Goal: Communication & Community: Participate in discussion

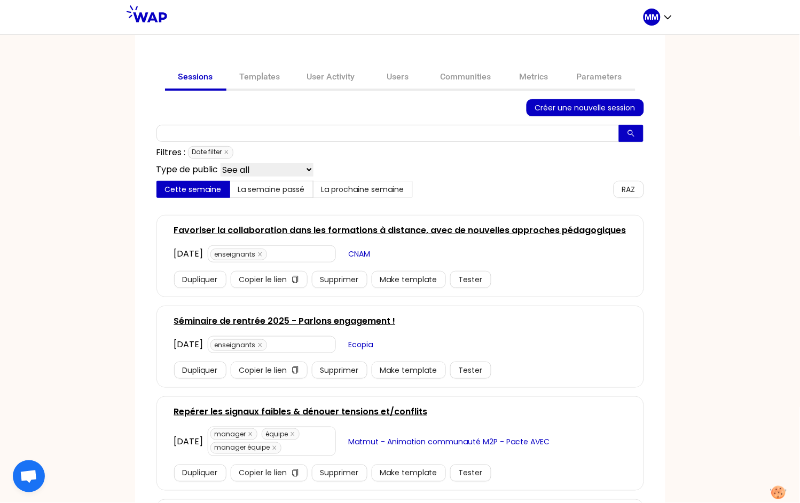
click at [233, 231] on link "Favoriser la collaboration dans les formations à distance, avec de nouvelles ap…" at bounding box center [400, 230] width 452 height 13
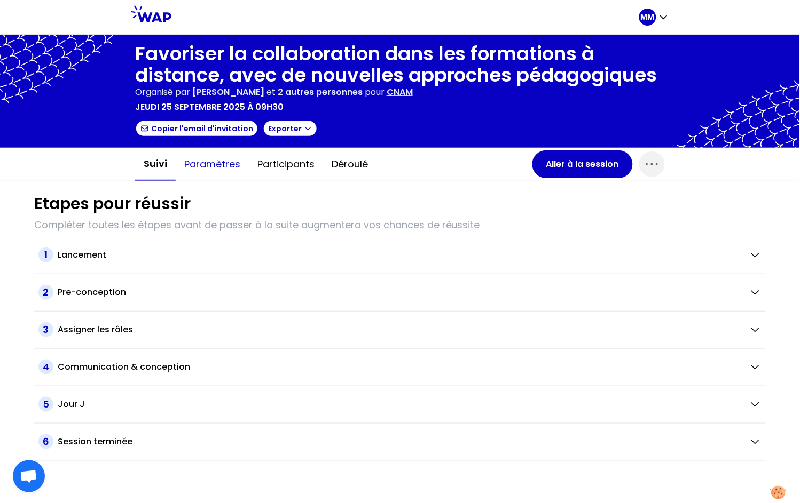
click at [222, 162] on button "Paramètres" at bounding box center [212, 164] width 73 height 32
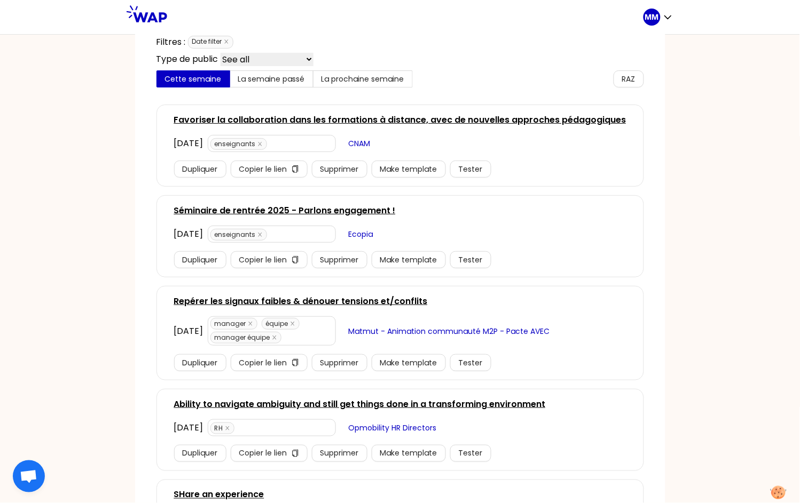
scroll to position [113, 0]
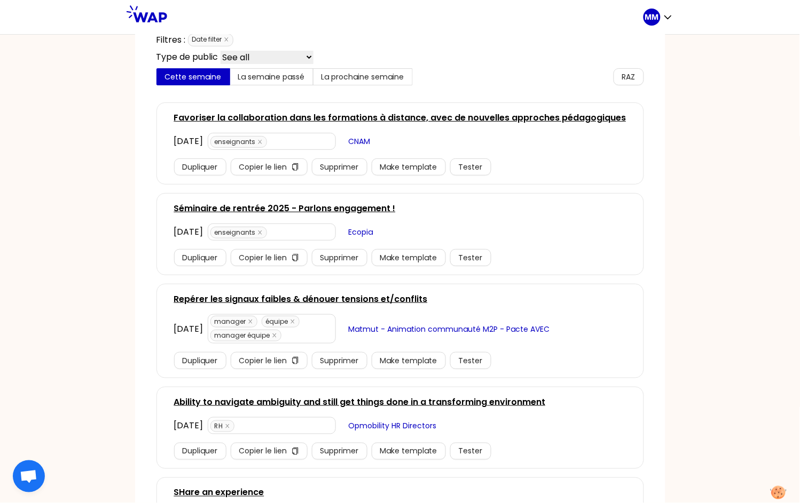
click at [299, 297] on link "Repérer les signaux faibles & dénouer tensions et/conflits" at bounding box center [301, 299] width 254 height 13
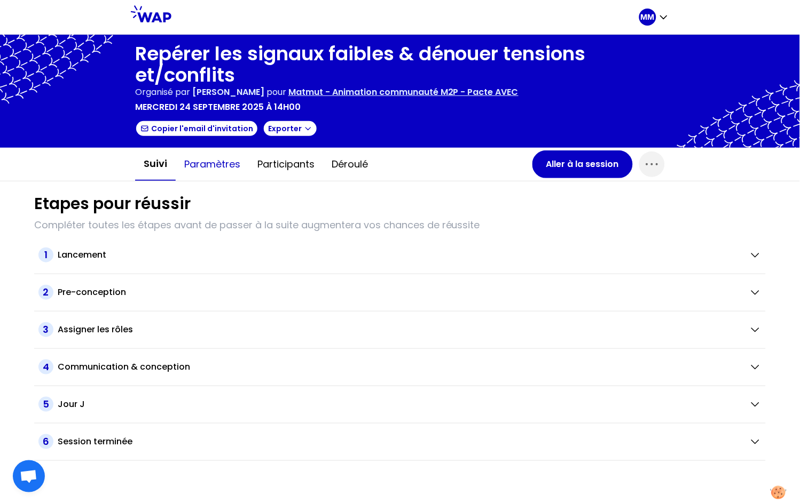
click at [217, 163] on button "Paramètres" at bounding box center [212, 164] width 73 height 32
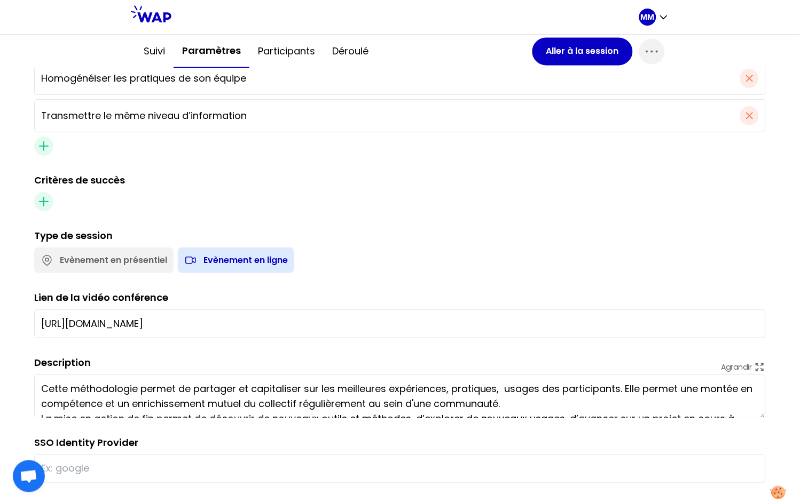
scroll to position [522, 0]
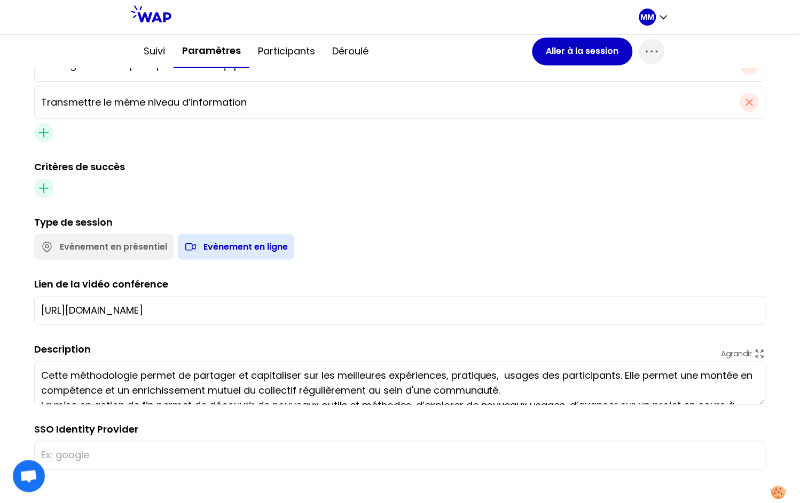
click at [247, 307] on input "[URL][DOMAIN_NAME]" at bounding box center [399, 310] width 717 height 15
click at [559, 48] on button "Aller à la session" at bounding box center [582, 51] width 100 height 28
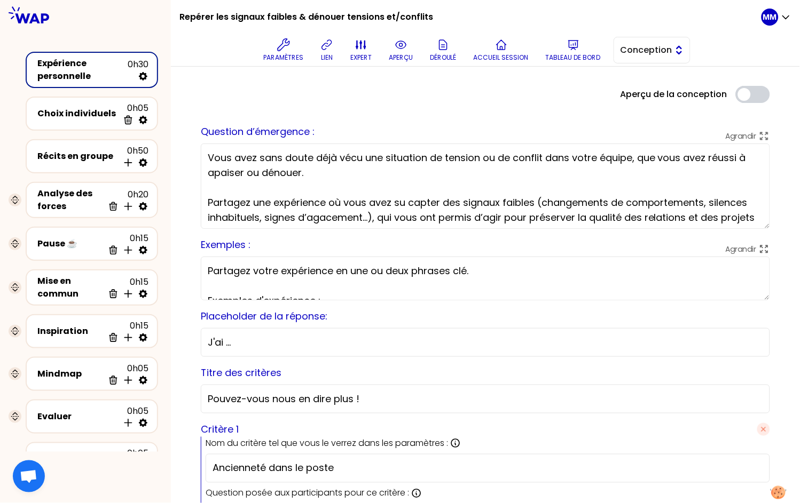
click at [647, 56] on span "Conception" at bounding box center [644, 50] width 48 height 13
click at [645, 94] on span "Facilitation" at bounding box center [658, 94] width 46 height 13
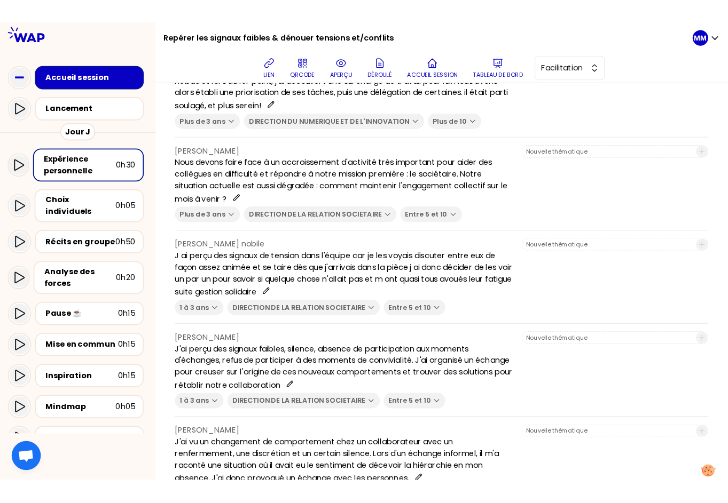
scroll to position [370, 0]
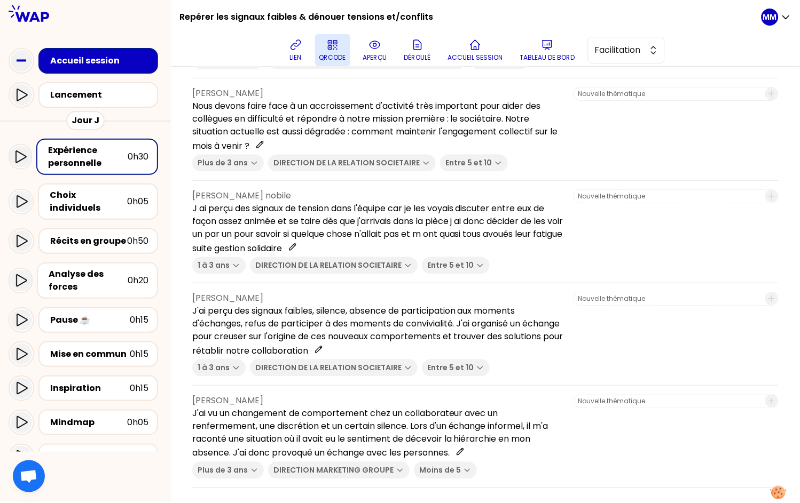
drag, startPoint x: 298, startPoint y: 52, endPoint x: 332, endPoint y: 45, distance: 34.9
click at [298, 52] on button "lien" at bounding box center [295, 50] width 21 height 32
drag, startPoint x: 303, startPoint y: 49, endPoint x: 322, endPoint y: 57, distance: 20.8
click at [302, 49] on icon at bounding box center [295, 44] width 13 height 13
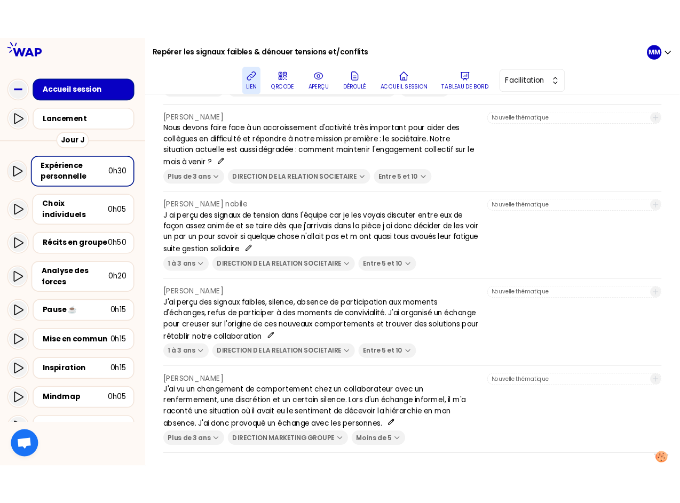
scroll to position [429, 0]
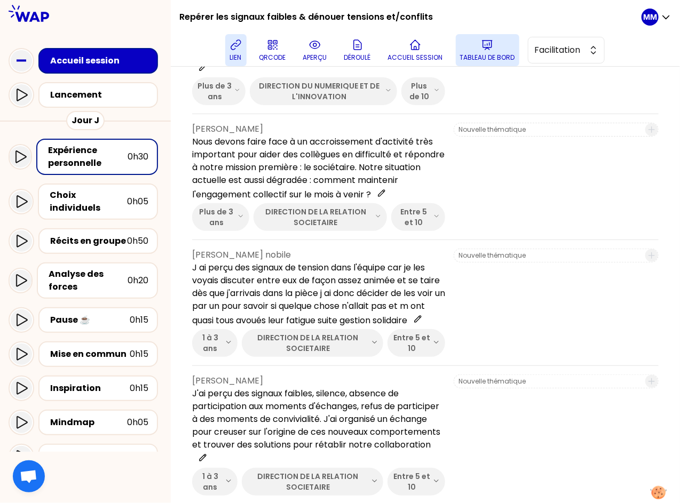
click at [481, 50] on button "Tableau de bord" at bounding box center [488, 50] width 64 height 32
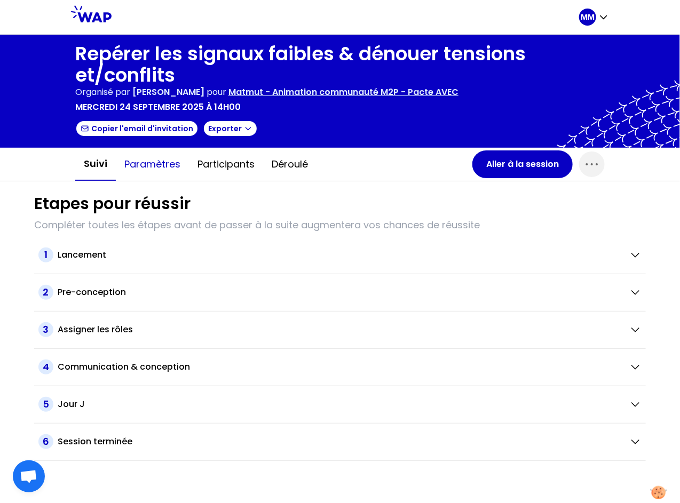
click at [157, 164] on button "Paramètres" at bounding box center [152, 164] width 73 height 32
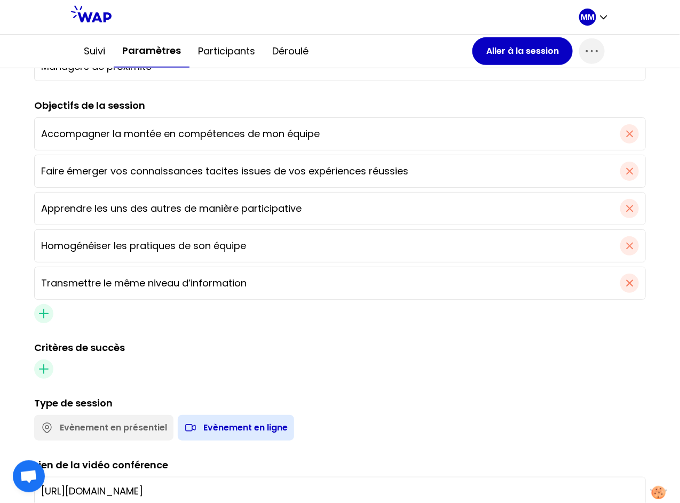
scroll to position [522, 0]
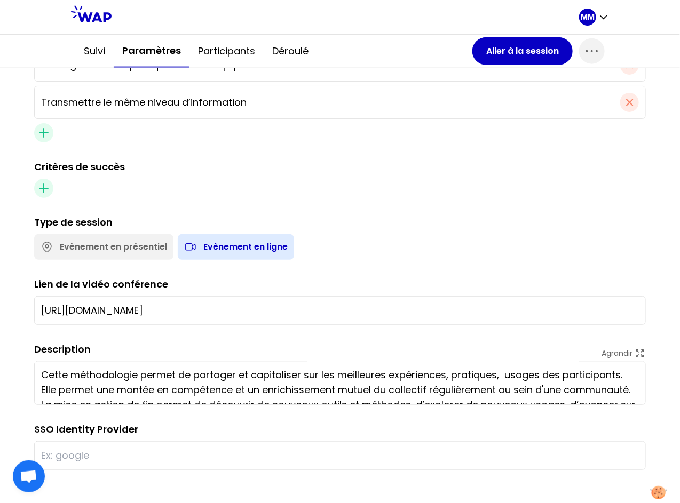
click at [217, 314] on input "[URL][DOMAIN_NAME]" at bounding box center [340, 310] width 598 height 15
click at [454, 193] on div at bounding box center [340, 188] width 612 height 19
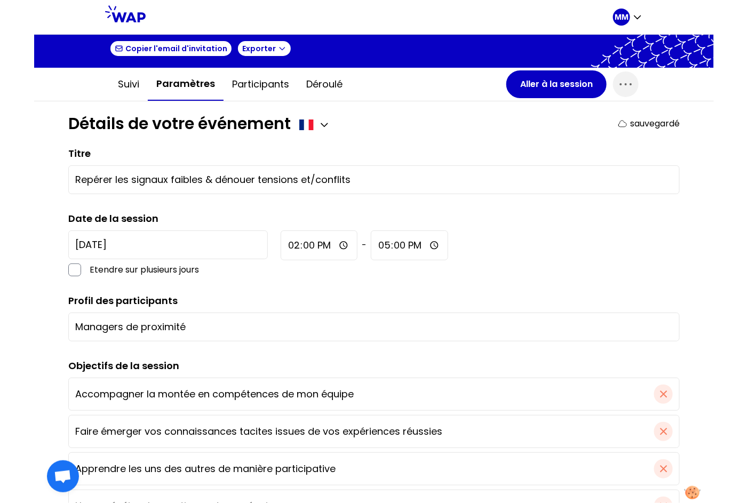
scroll to position [0, 0]
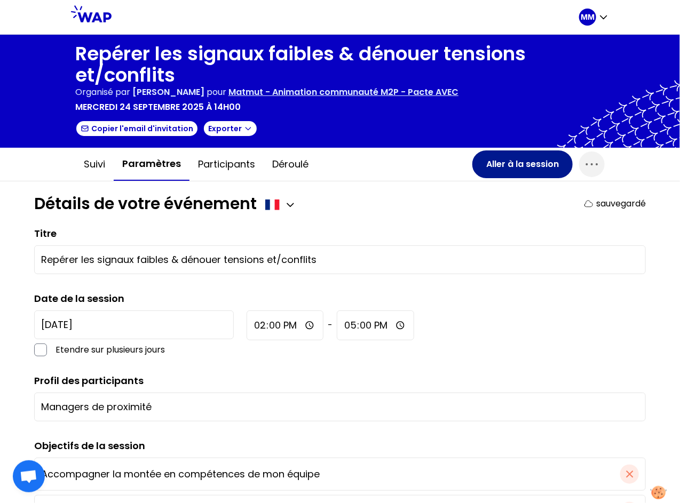
click at [496, 161] on button "Aller à la session" at bounding box center [522, 165] width 100 height 28
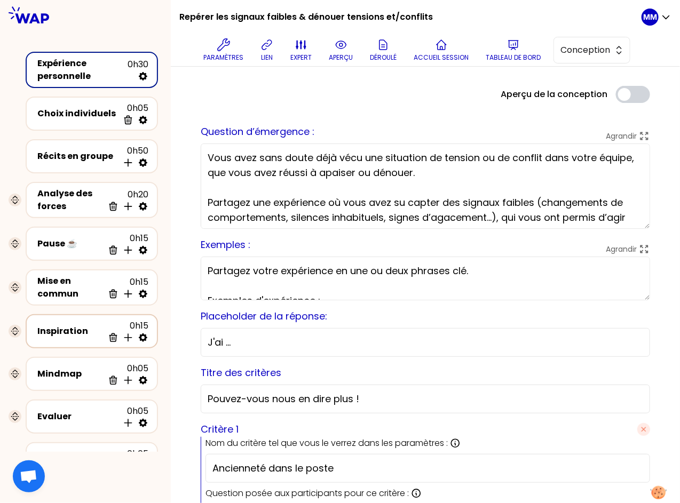
click at [144, 334] on icon at bounding box center [143, 338] width 9 height 9
select select "3"
select select "activity"
select select "share"
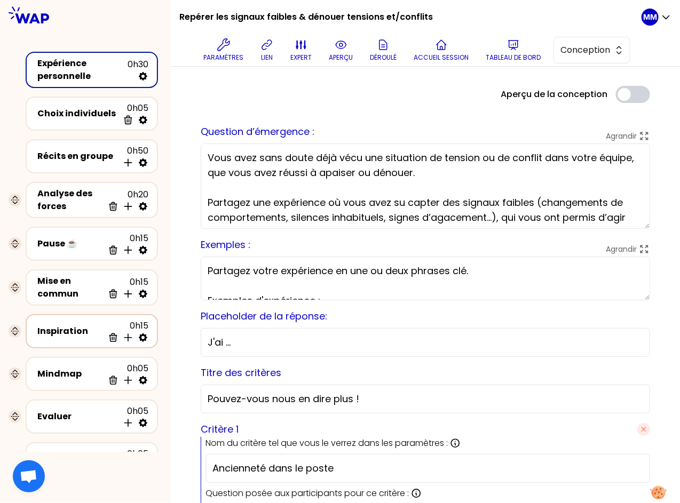
select select "false"
select select "Each"
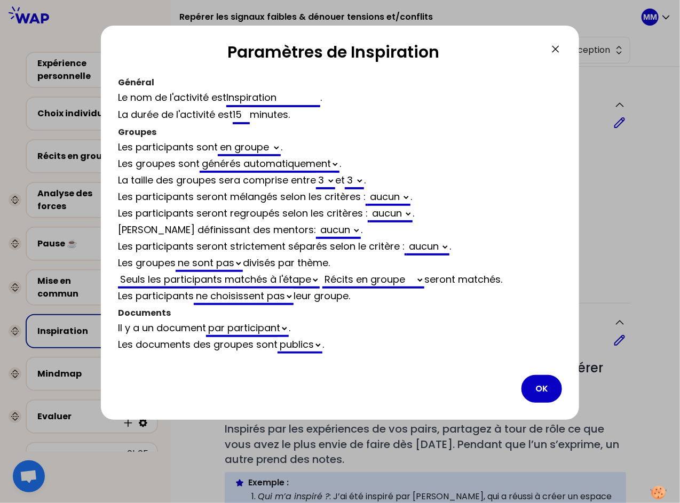
click at [539, 383] on button "OK" at bounding box center [542, 389] width 41 height 28
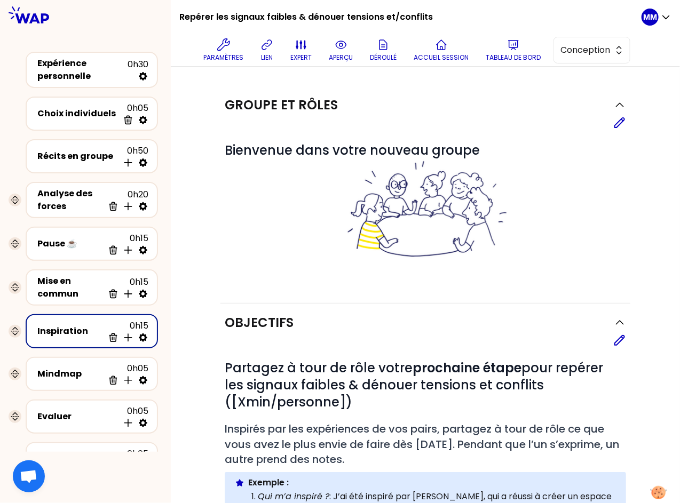
click at [244, 13] on h1 "Repérer les signaux faibles & dénouer tensions et/conflits" at bounding box center [306, 17] width 254 height 34
click at [245, 13] on h1 "Repérer les signaux faibles & dénouer tensions et/conflits" at bounding box center [306, 17] width 254 height 34
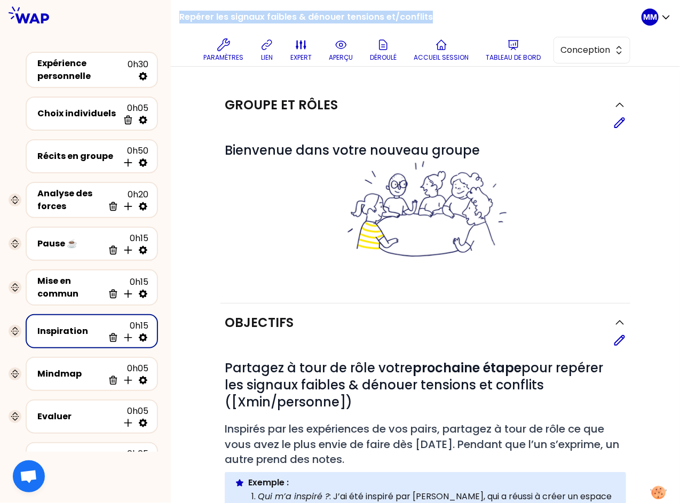
click at [245, 13] on h1 "Repérer les signaux faibles & dénouer tensions et/conflits" at bounding box center [306, 17] width 254 height 34
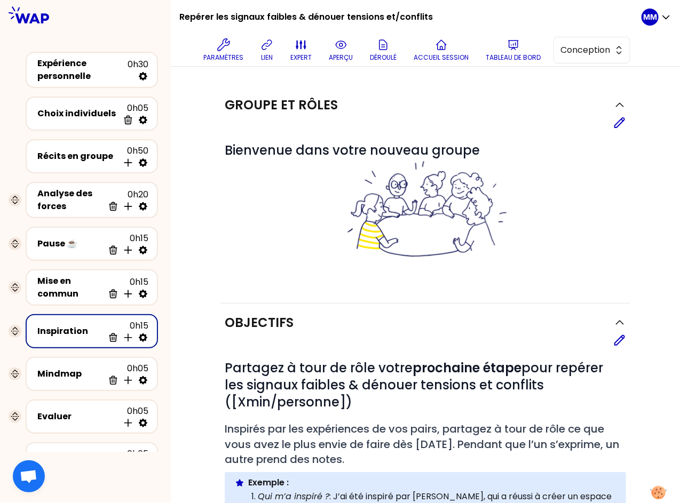
click at [473, 20] on div "Repérer les signaux faibles & dénouer tensions et/conflits Paramètres lien expe…" at bounding box center [410, 33] width 462 height 66
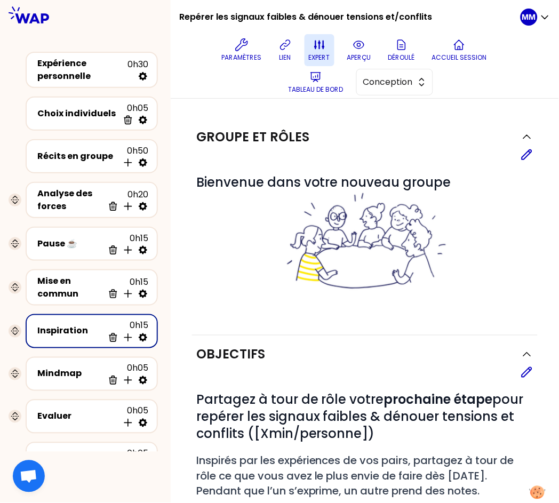
drag, startPoint x: 292, startPoint y: 52, endPoint x: 315, endPoint y: 37, distance: 27.8
click at [292, 52] on button "lien" at bounding box center [285, 50] width 21 height 32
drag, startPoint x: 411, startPoint y: 82, endPoint x: 416, endPoint y: 91, distance: 10.7
click at [410, 82] on span "Conception" at bounding box center [388, 82] width 48 height 13
click at [417, 124] on span "Facilitation" at bounding box center [401, 126] width 46 height 13
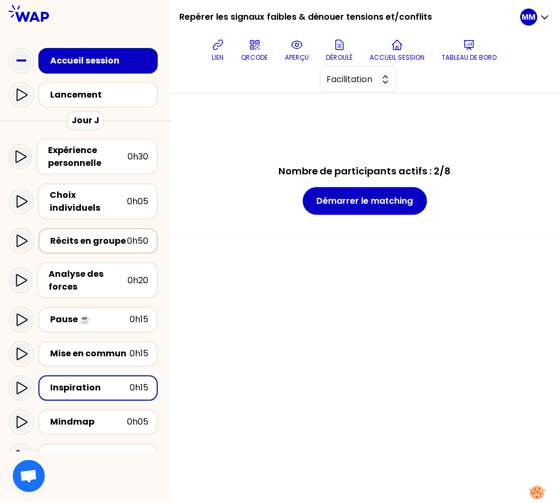
click at [98, 235] on div "Récits en groupe" at bounding box center [88, 241] width 77 height 13
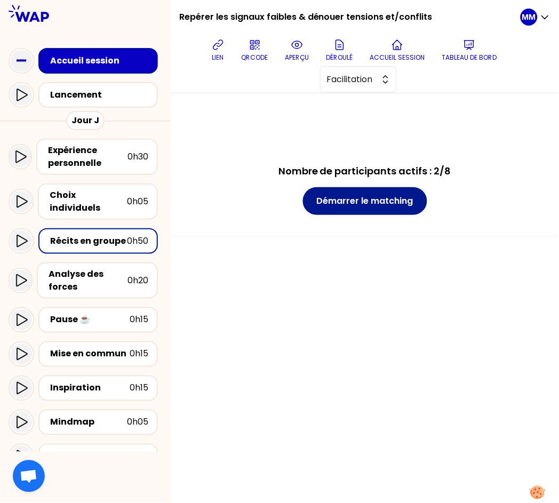
click at [369, 204] on button "Démarrer le matching" at bounding box center [365, 201] width 124 height 28
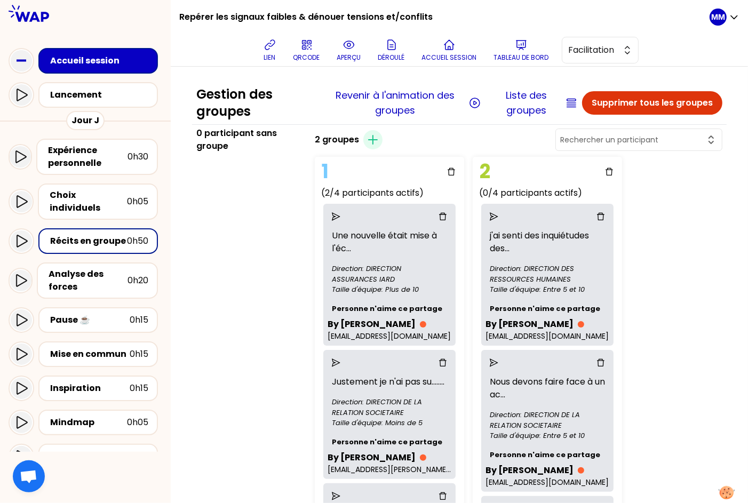
click at [605, 216] on icon "delete" at bounding box center [601, 216] width 9 height 9
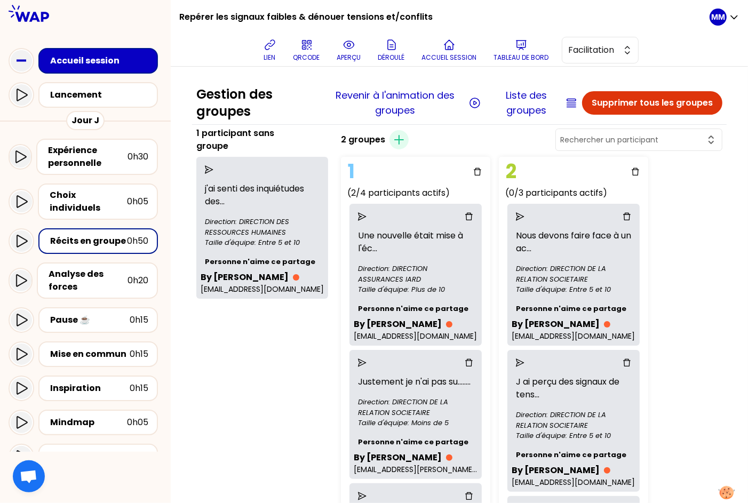
click at [664, 240] on div "2 groupes Créer un groupe 1 (2/4 participants actifs) Une nouvelle était mise à…" at bounding box center [532, 453] width 390 height 653
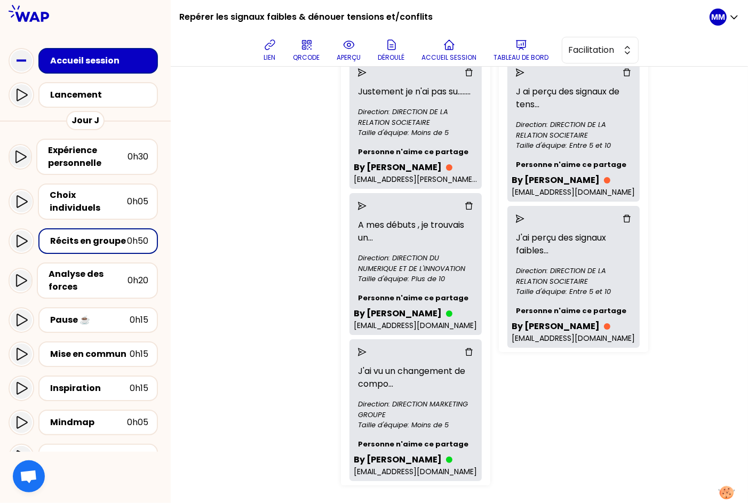
scroll to position [311, 0]
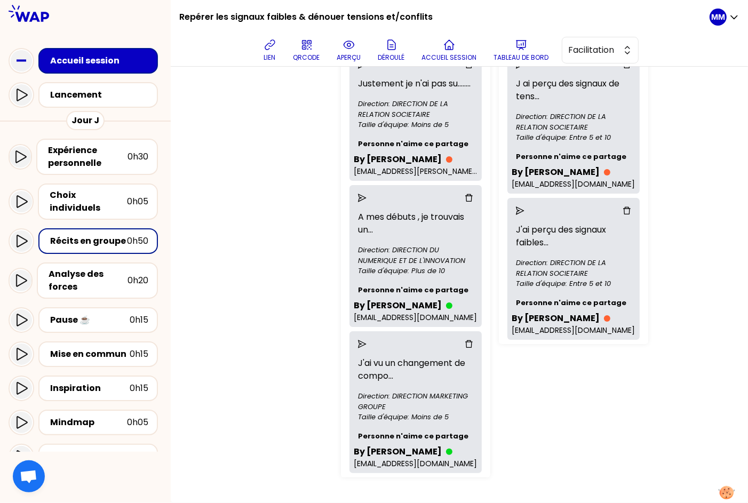
click at [590, 399] on div "1 (2/4 participants actifs) Une nouvelle était mise à l'éc ... Direction: DIREC…" at bounding box center [470, 168] width 267 height 628
drag, startPoint x: 603, startPoint y: 392, endPoint x: 612, endPoint y: 387, distance: 10.5
click at [604, 392] on div "2 groupes Créer un groupe 1 (2/4 participants actifs) Une nouvelle était mise à…" at bounding box center [532, 155] width 390 height 653
click at [646, 386] on div "2 groupes Créer un groupe 1 (2/4 participants actifs) Une nouvelle était mise à…" at bounding box center [532, 155] width 390 height 653
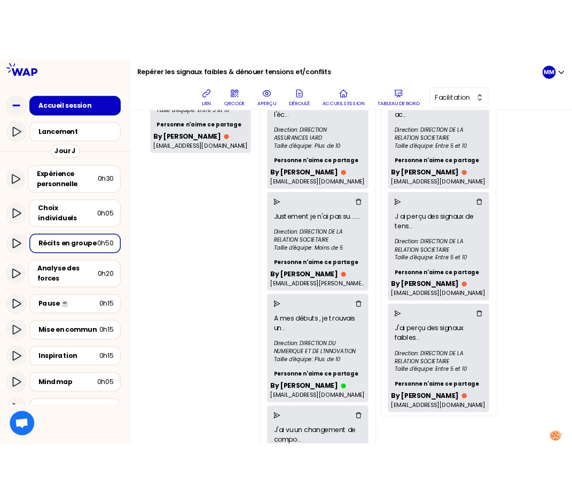
scroll to position [0, 0]
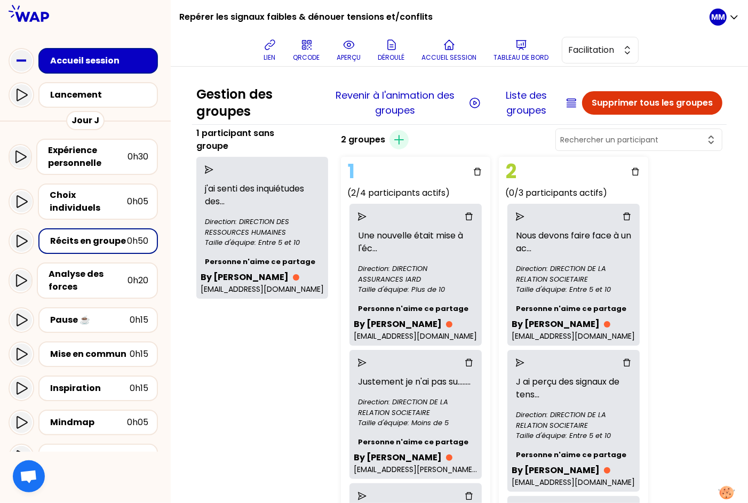
click at [651, 137] on input "text" at bounding box center [632, 140] width 145 height 11
type input "piperre"
click at [628, 140] on input "piperre" at bounding box center [632, 140] width 145 height 11
type input "pierre"
click at [668, 260] on div "2 groupes Créer un groupe pierre Pas de résultats 1 (2/4 participants actifs) U…" at bounding box center [532, 453] width 390 height 653
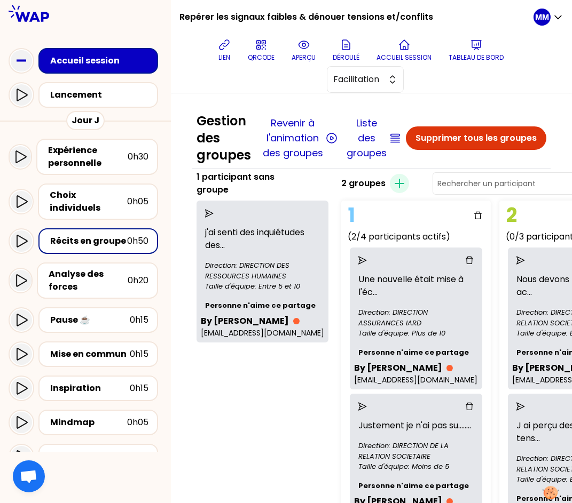
click at [508, 351] on div "Nous devons faire face à un ac ... Direction: DIRECTION DE LA RELATION SOCIETAI…" at bounding box center [574, 319] width 132 height 142
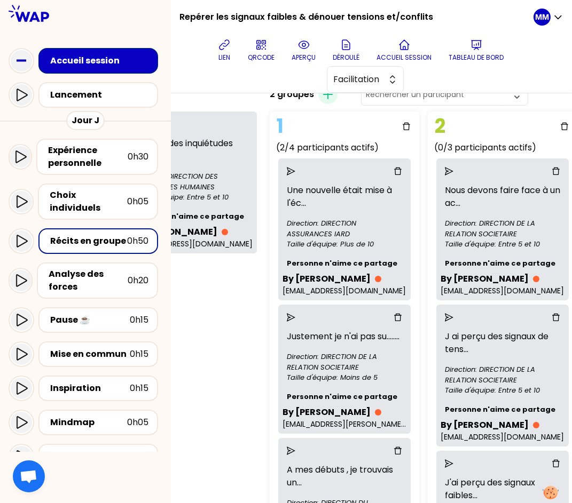
scroll to position [89, 0]
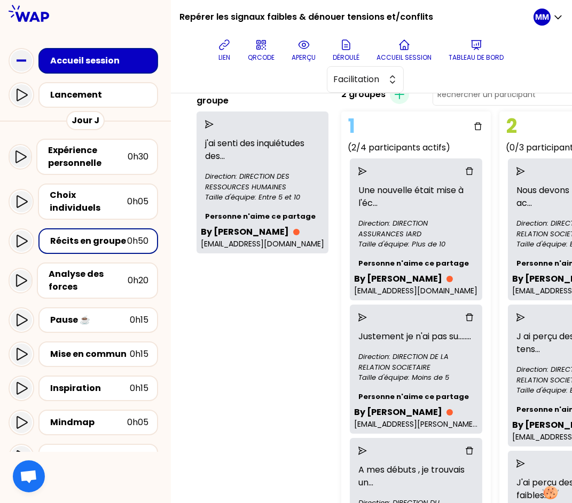
click at [214, 129] on icon "send" at bounding box center [209, 124] width 9 height 9
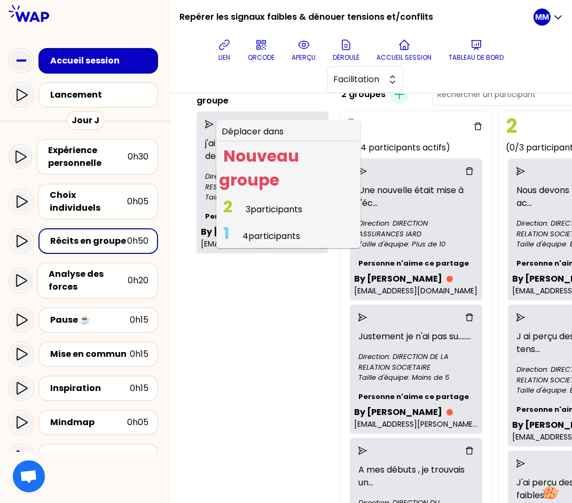
click at [264, 216] on span "3 participants" at bounding box center [274, 209] width 57 height 12
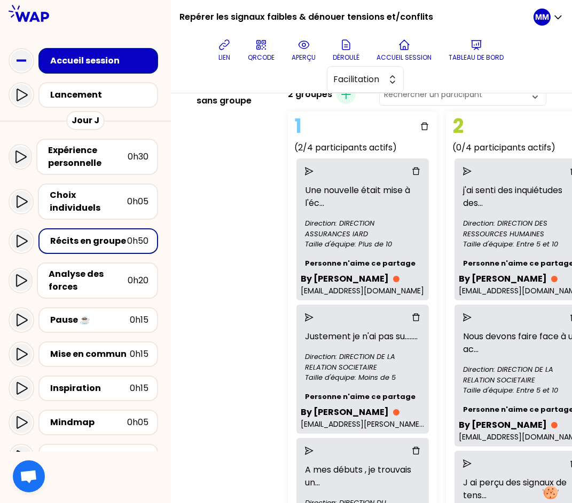
click at [233, 256] on div "0 participant sans groupe" at bounding box center [235, 415] width 87 height 666
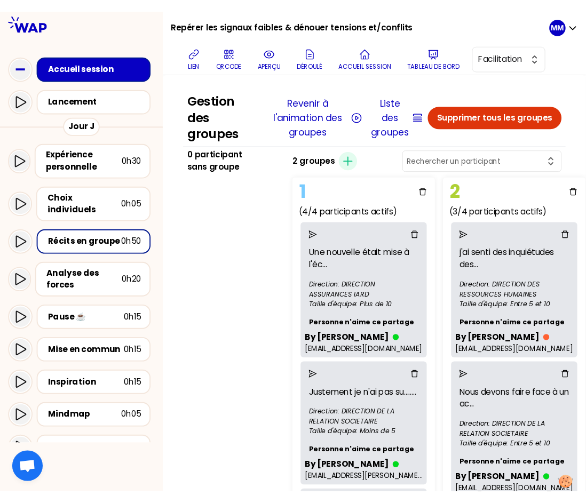
scroll to position [0, 1]
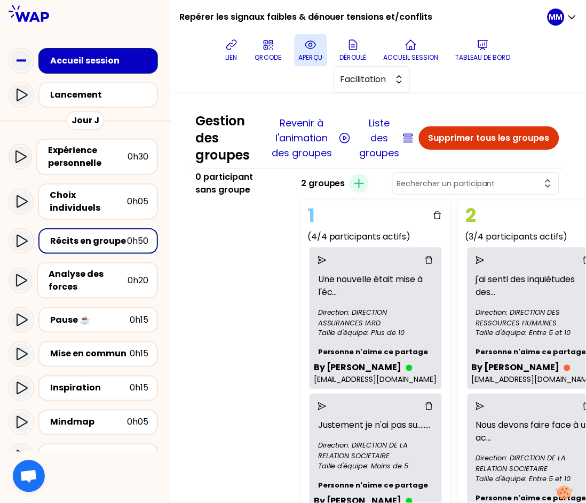
click at [316, 52] on button "aperçu" at bounding box center [311, 50] width 33 height 32
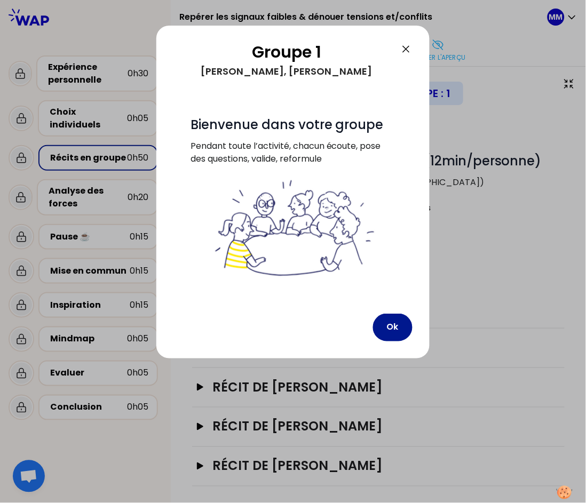
click at [386, 328] on button "Ok" at bounding box center [393, 328] width 40 height 28
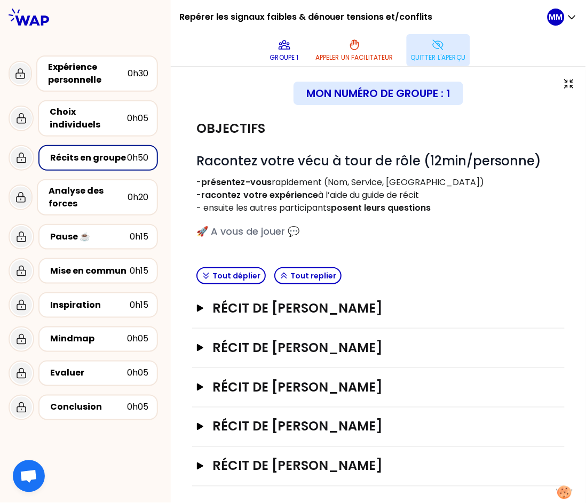
click at [438, 50] on icon at bounding box center [438, 44] width 13 height 13
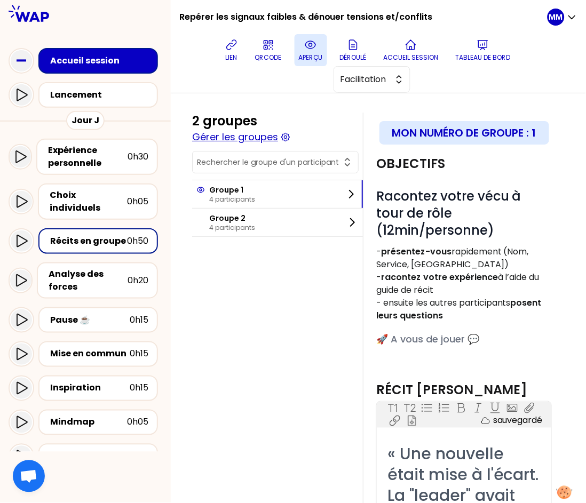
click at [243, 138] on button "Gérer les groupes" at bounding box center [235, 137] width 86 height 15
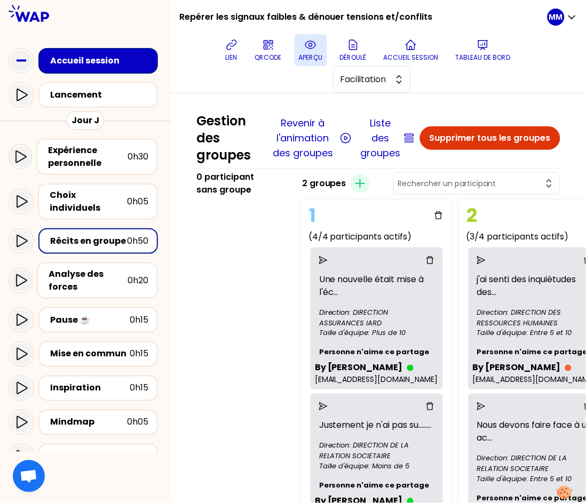
click at [250, 311] on div "0 participant sans groupe" at bounding box center [242, 504] width 101 height 666
click at [257, 277] on div "0 participant sans groupe" at bounding box center [242, 504] width 101 height 666
click at [235, 42] on icon at bounding box center [231, 44] width 13 height 13
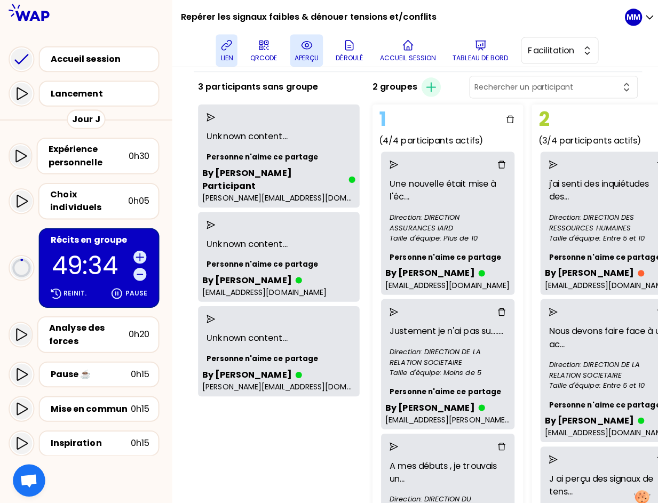
scroll to position [59, 0]
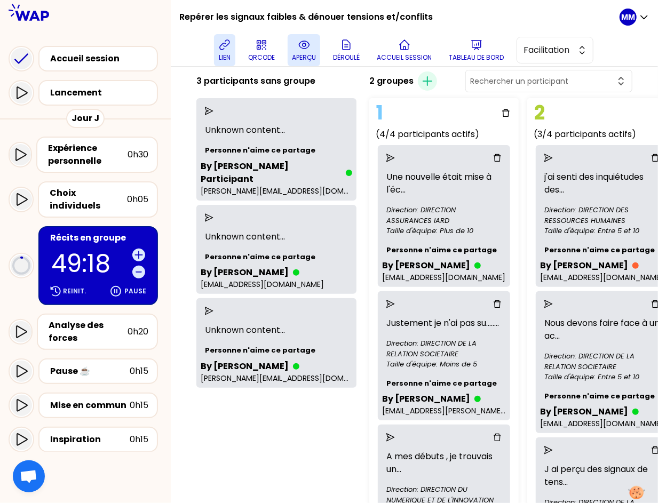
click at [322, 425] on div "3 participants sans groupe Unknown content ... Personne n'aime ce partage By [P…" at bounding box center [276, 401] width 169 height 666
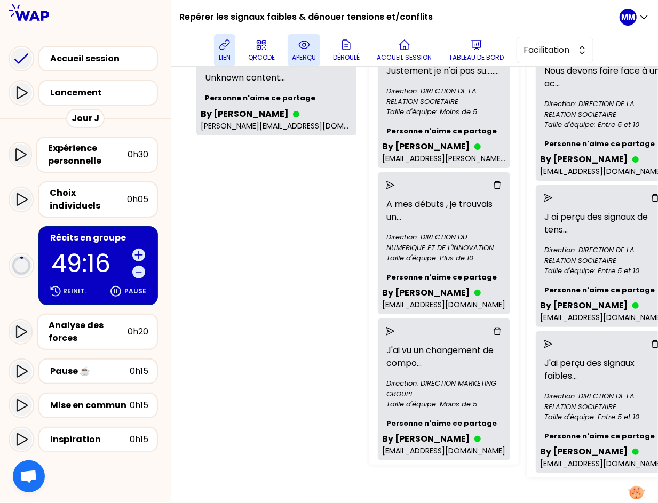
scroll to position [0, 0]
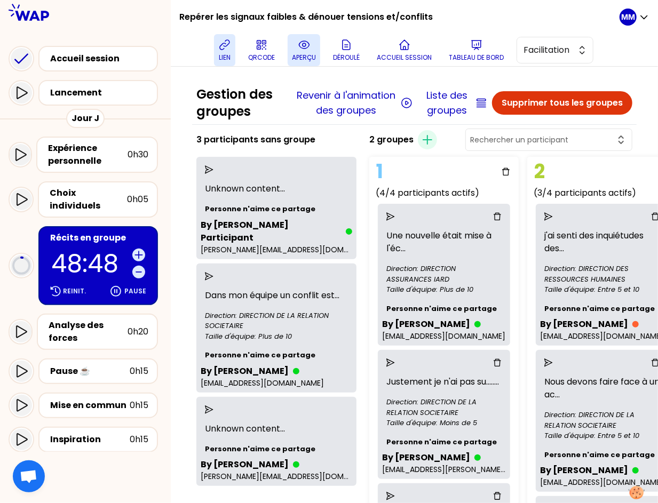
click at [216, 279] on div at bounding box center [277, 276] width 152 height 17
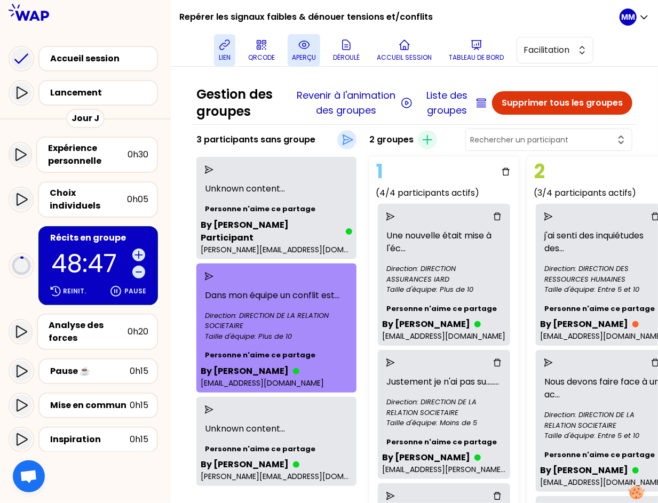
click at [214, 275] on icon "send" at bounding box center [209, 276] width 9 height 9
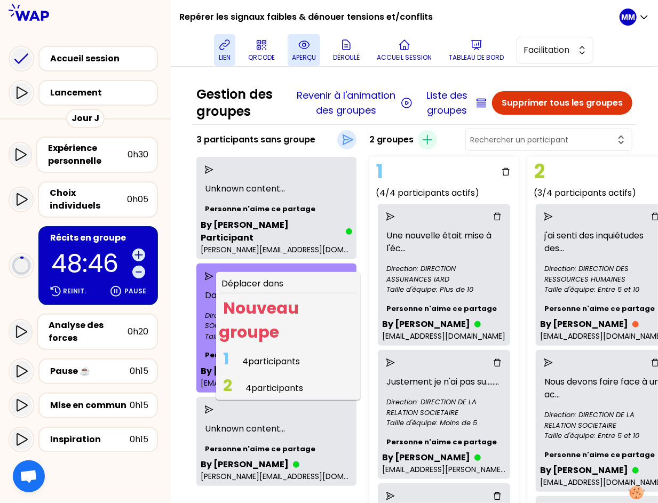
click at [270, 358] on span "4 participants" at bounding box center [271, 362] width 58 height 12
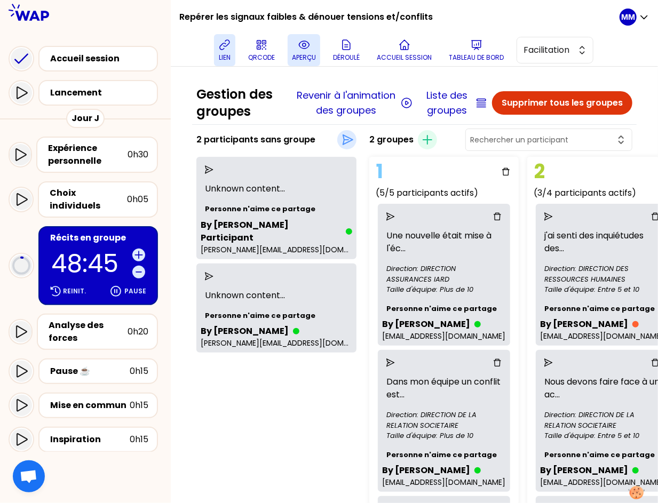
drag, startPoint x: 274, startPoint y: 382, endPoint x: 272, endPoint y: 317, distance: 65.2
click at [270, 286] on p "Unknown content ..." at bounding box center [277, 295] width 152 height 21
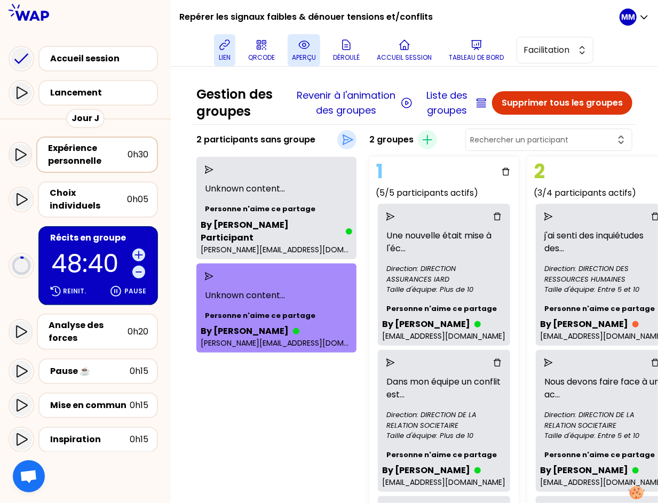
click at [93, 153] on div "Expérience personnelle" at bounding box center [88, 155] width 80 height 26
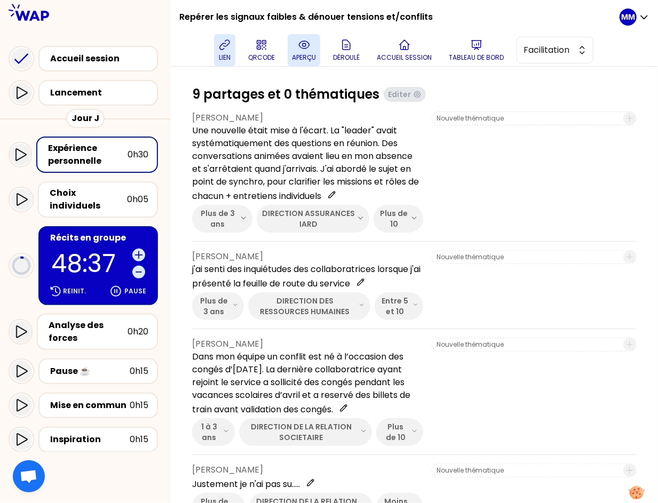
click at [313, 56] on p "aperçu" at bounding box center [304, 57] width 24 height 9
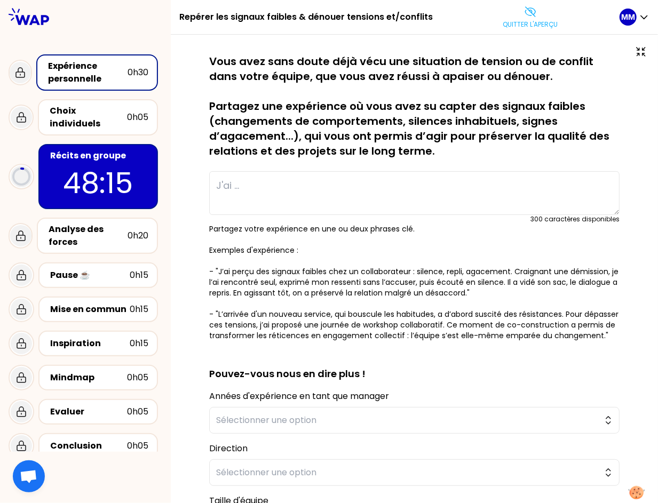
drag, startPoint x: 522, startPoint y: 15, endPoint x: 516, endPoint y: 21, distance: 8.3
click at [524, 15] on icon at bounding box center [530, 11] width 13 height 13
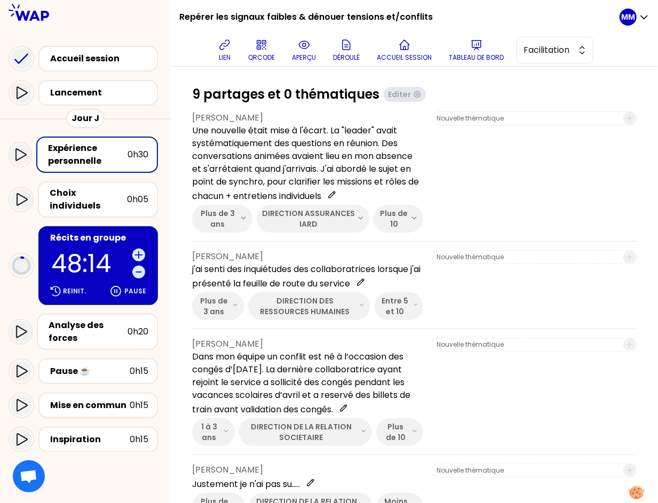
click at [97, 155] on div "Expérience personnelle" at bounding box center [88, 155] width 80 height 26
click at [79, 251] on p "48:05" at bounding box center [89, 263] width 77 height 25
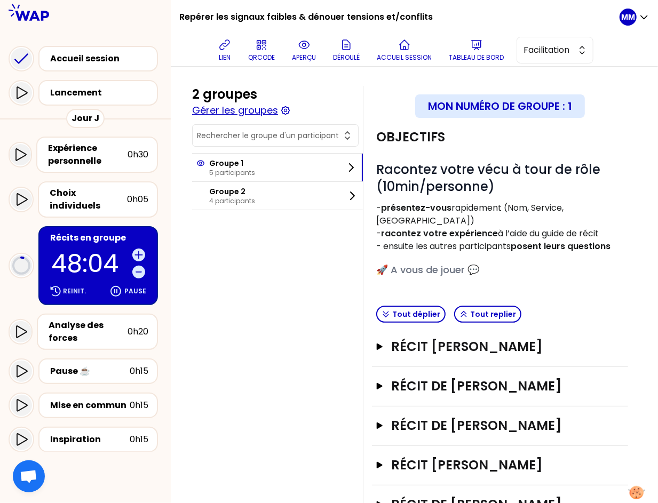
click at [269, 114] on button "Gérer les groupes" at bounding box center [235, 110] width 86 height 15
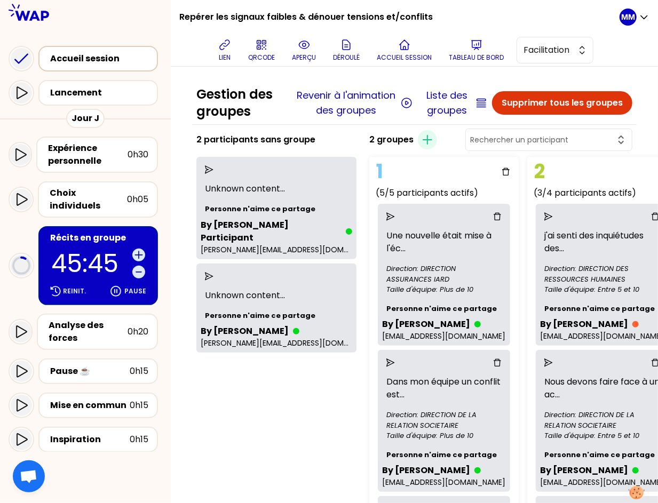
click at [112, 61] on div "Accueil session" at bounding box center [101, 58] width 102 height 13
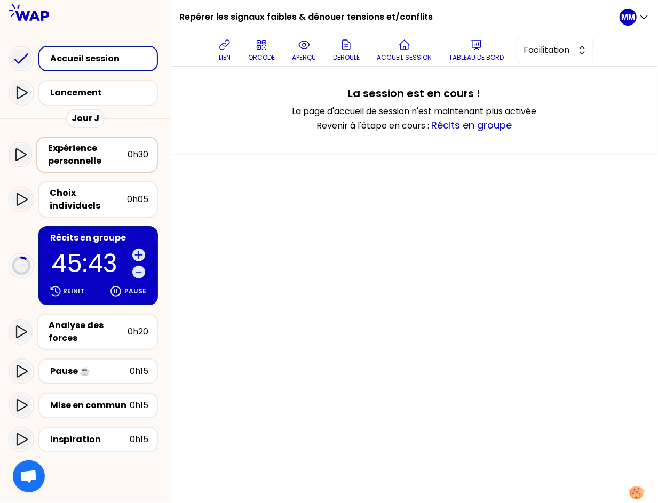
click at [115, 152] on div "Expérience personnelle" at bounding box center [88, 155] width 80 height 26
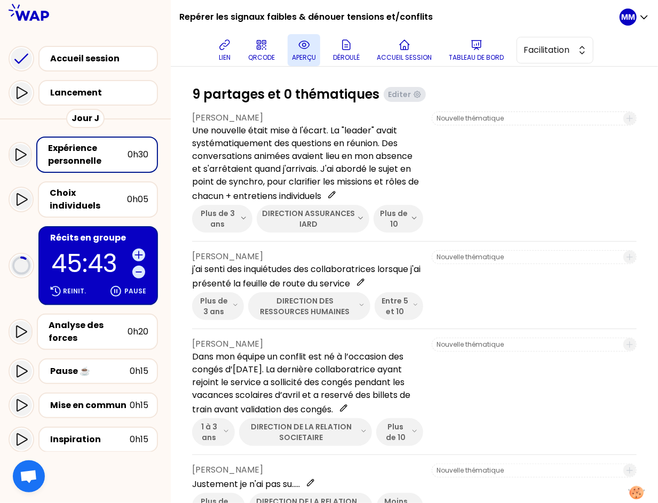
click at [306, 45] on icon at bounding box center [304, 44] width 3 height 3
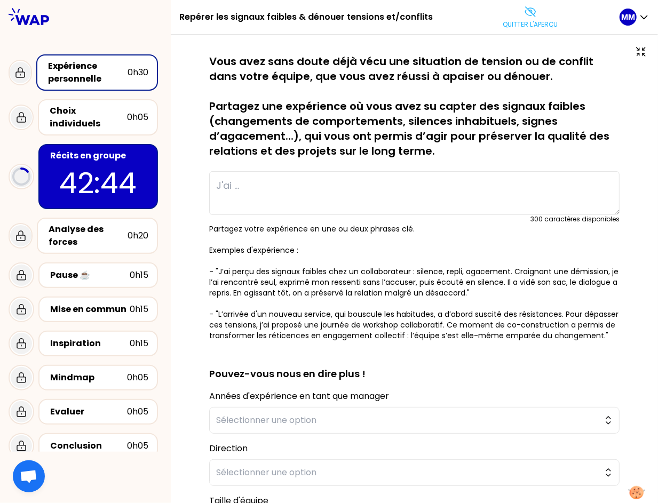
drag, startPoint x: 531, startPoint y: 24, endPoint x: 526, endPoint y: 27, distance: 6.2
click at [531, 25] on p "Quitter l'aperçu" at bounding box center [530, 24] width 55 height 9
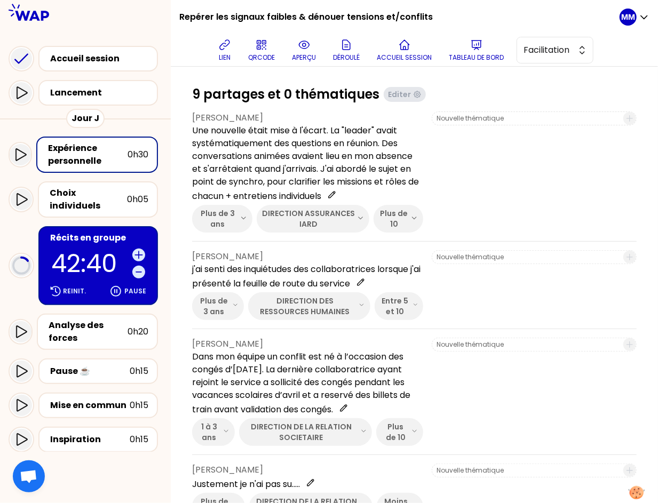
click at [85, 251] on p "42:40" at bounding box center [89, 263] width 77 height 25
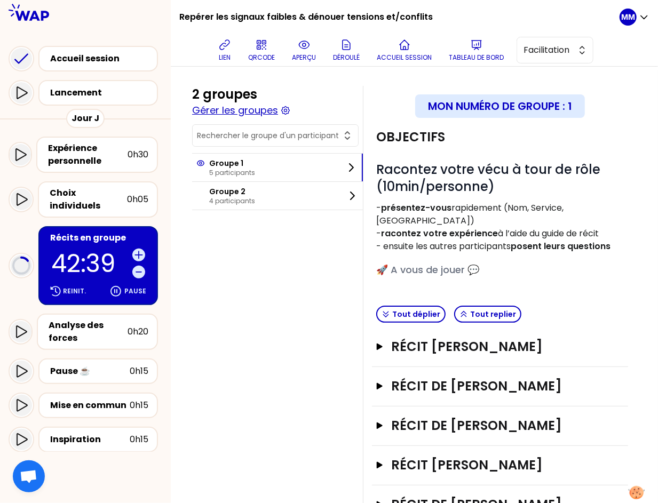
click at [265, 113] on button "Gérer les groupes" at bounding box center [235, 110] width 86 height 15
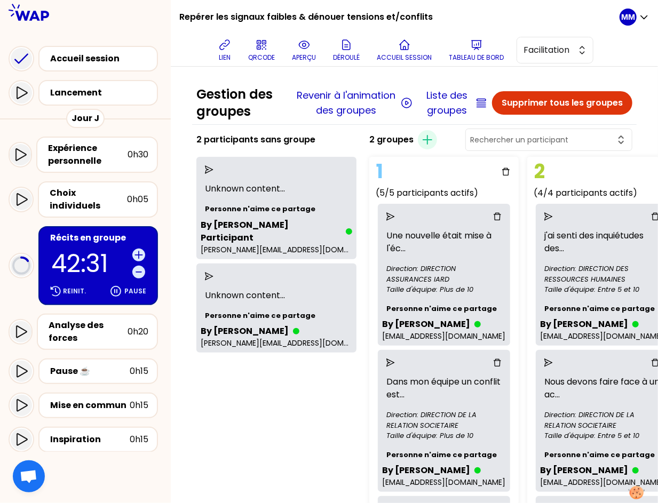
click at [214, 274] on icon "send" at bounding box center [209, 276] width 9 height 9
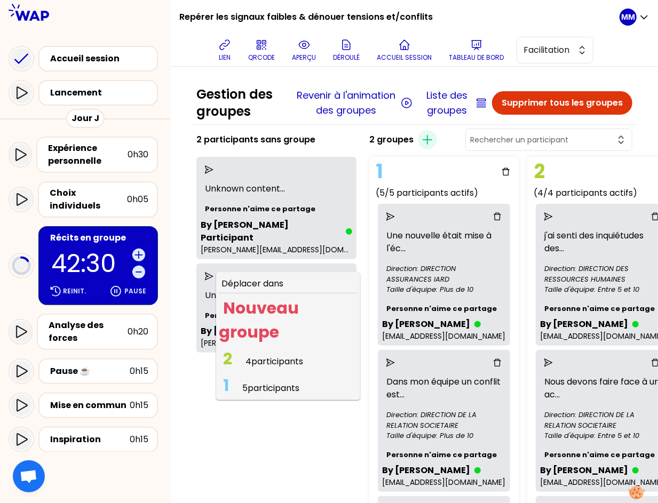
click at [281, 360] on span "4 participants" at bounding box center [275, 362] width 58 height 12
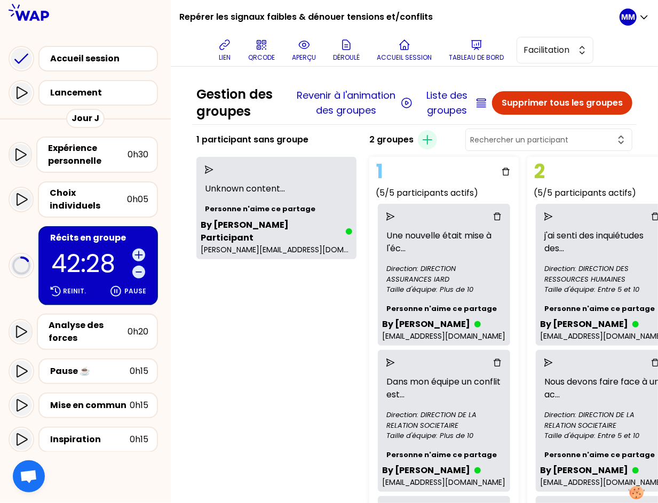
click at [82, 251] on p "42:28" at bounding box center [89, 263] width 77 height 25
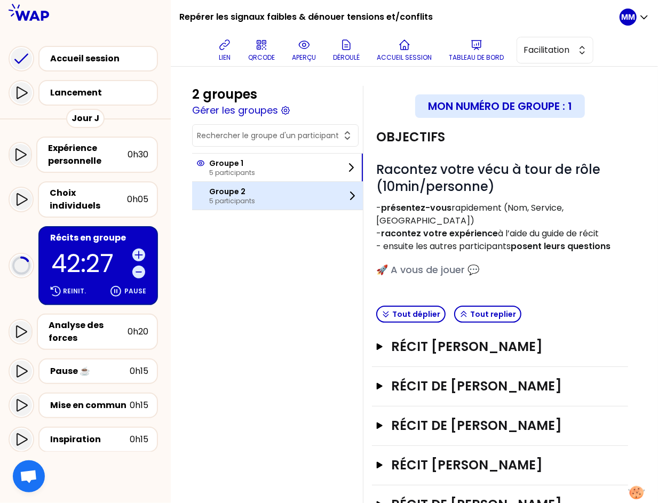
click at [287, 197] on div "Groupe 2 5 participants" at bounding box center [277, 196] width 171 height 28
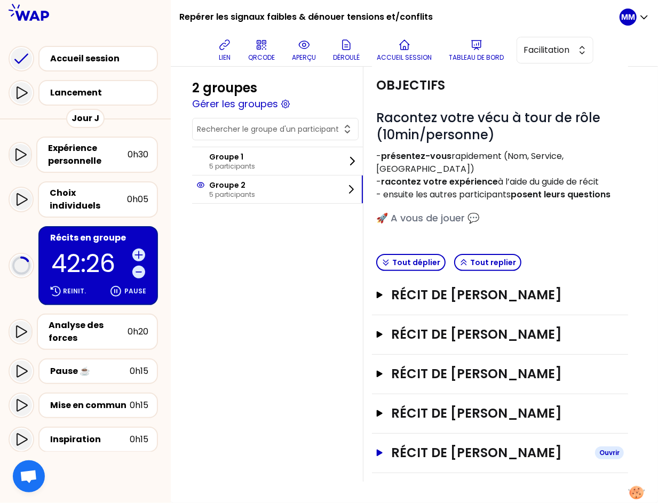
click at [491, 445] on h3 "Récit de [PERSON_NAME]" at bounding box center [489, 453] width 195 height 17
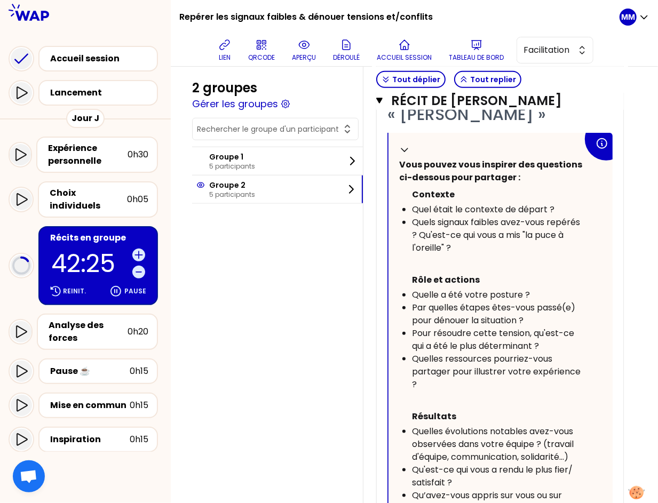
scroll to position [423, 0]
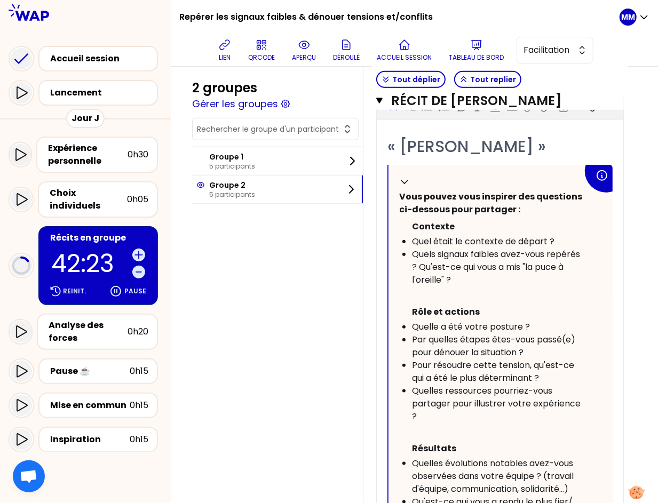
drag, startPoint x: 408, startPoint y: 196, endPoint x: 559, endPoint y: 196, distance: 150.5
click at [546, 158] on span "« [PERSON_NAME] »" at bounding box center [467, 146] width 159 height 23
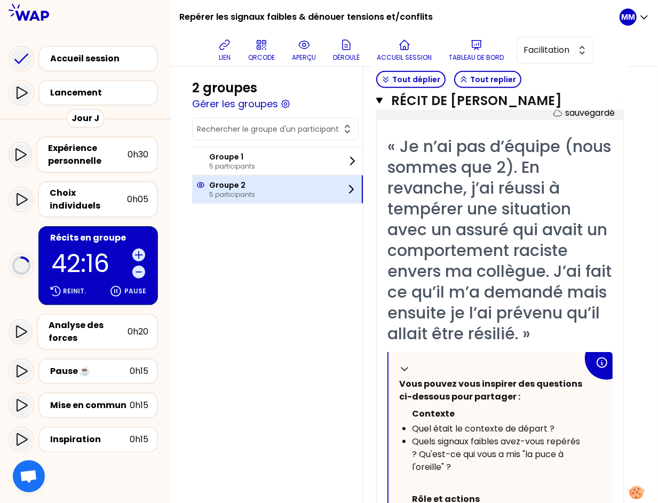
click at [321, 194] on div "Groupe 2 5 participants" at bounding box center [277, 190] width 171 height 28
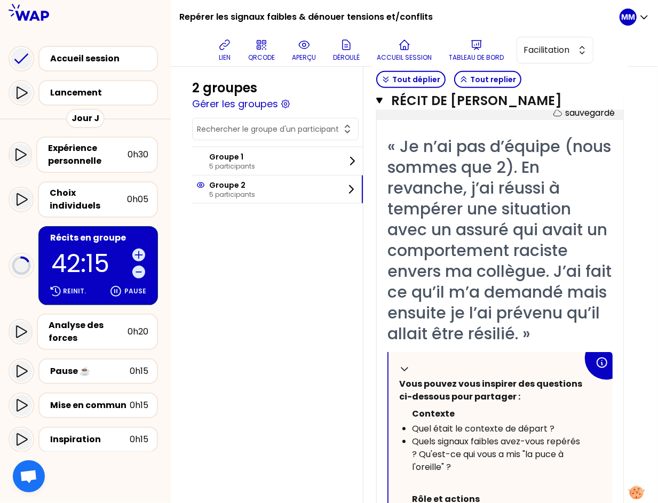
click at [639, 229] on div "2 groupes Gérer les groupes Groupe 1 5 participants Groupe 2 5 participants Mon…" at bounding box center [414, 276] width 487 height 1265
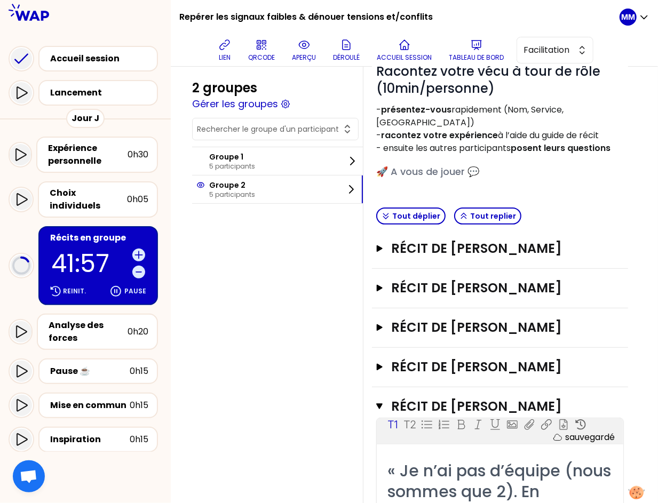
scroll to position [99, 0]
